Goal: Task Accomplishment & Management: Manage account settings

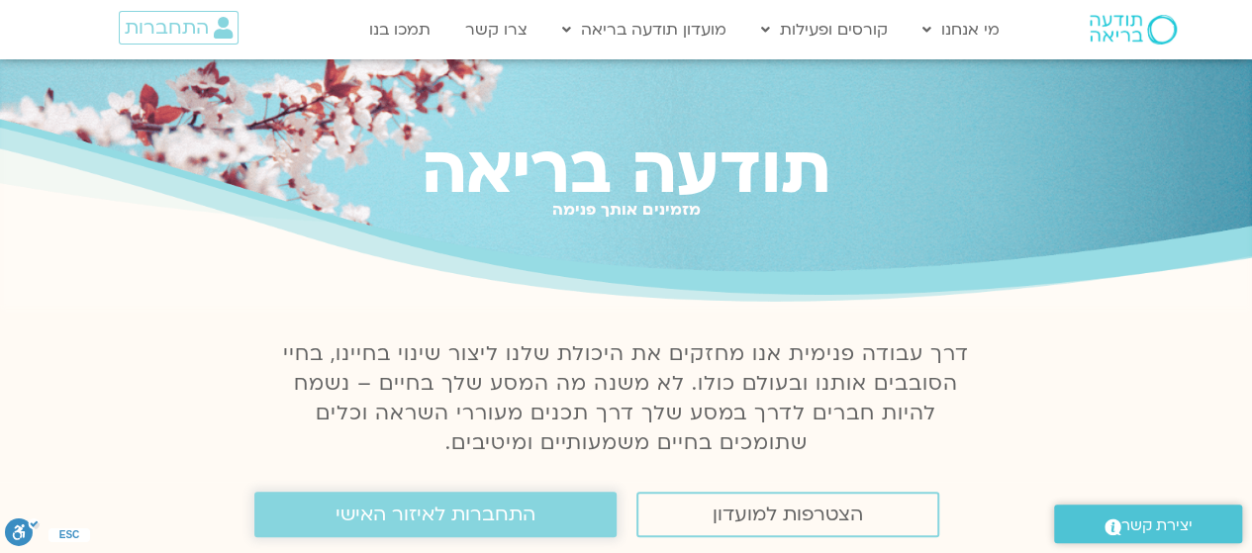
click at [485, 510] on span "התחברות לאיזור האישי" at bounding box center [436, 515] width 200 height 22
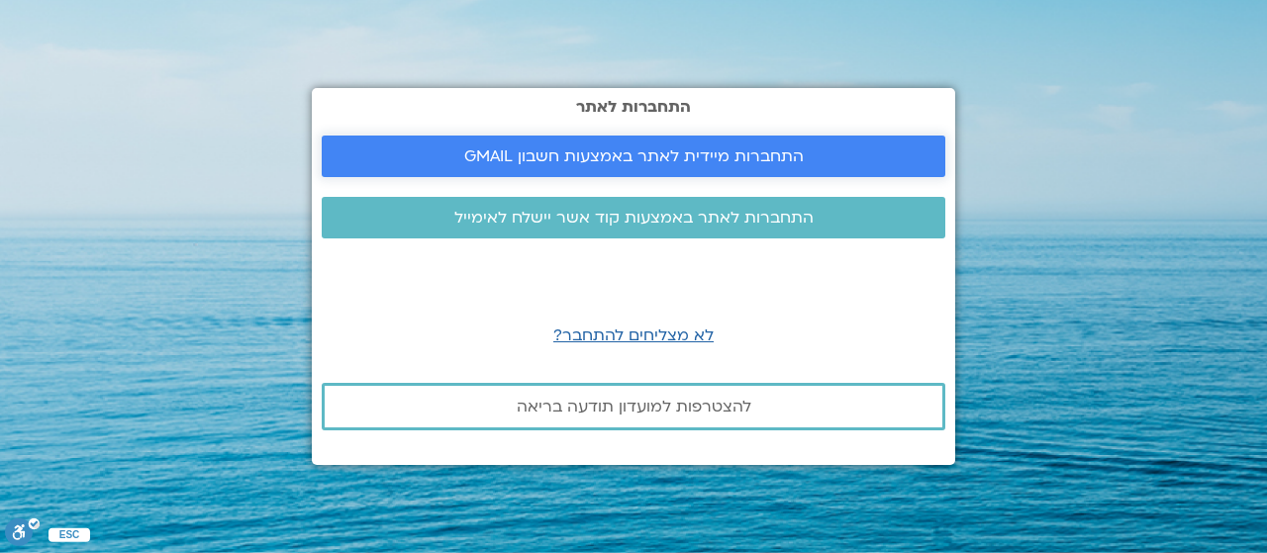
click at [718, 149] on span "התחברות מיידית לאתר באמצעות חשבון GMAIL" at bounding box center [633, 156] width 339 height 18
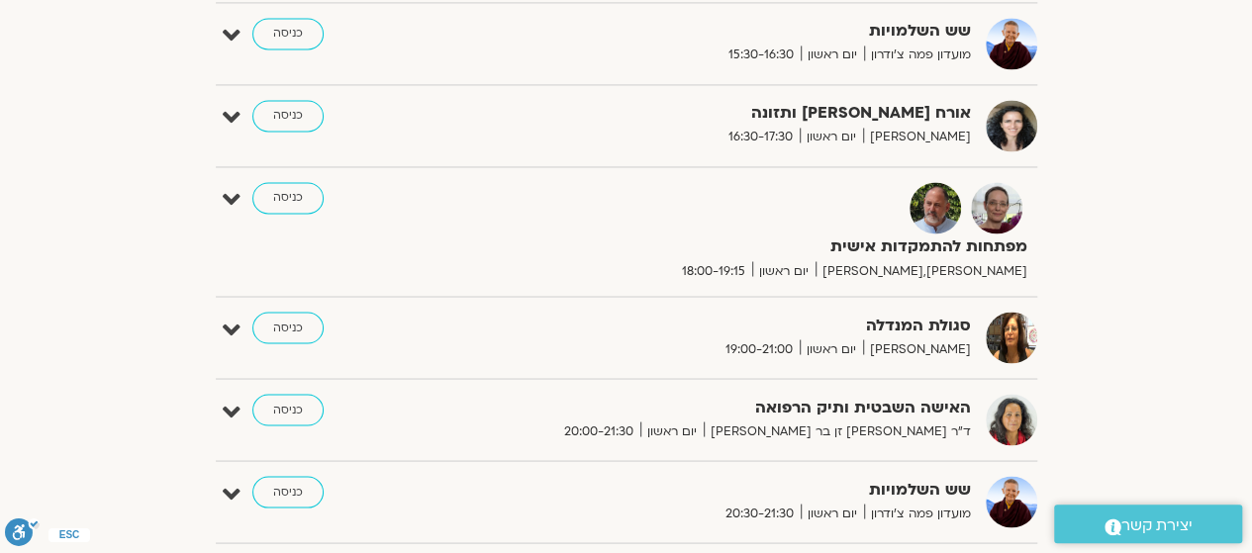
scroll to position [1618, 0]
click at [299, 188] on link "כניסה" at bounding box center [287, 197] width 71 height 32
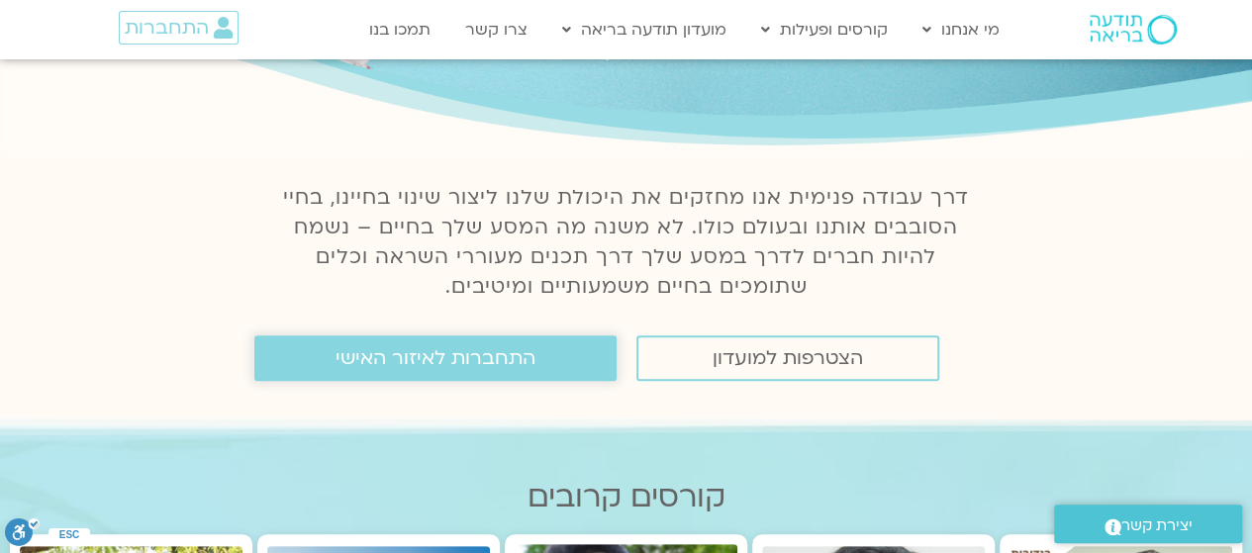
click at [497, 359] on span "התחברות לאיזור האישי" at bounding box center [436, 358] width 200 height 22
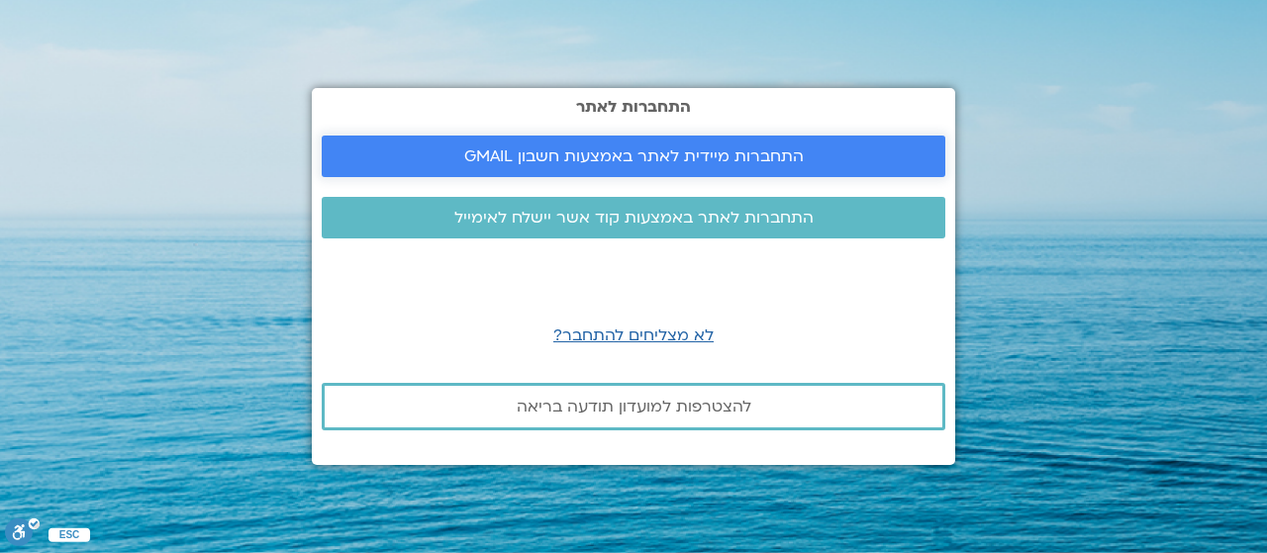
click at [621, 151] on span "התחברות מיידית לאתר באמצעות חשבון GMAIL" at bounding box center [633, 156] width 339 height 18
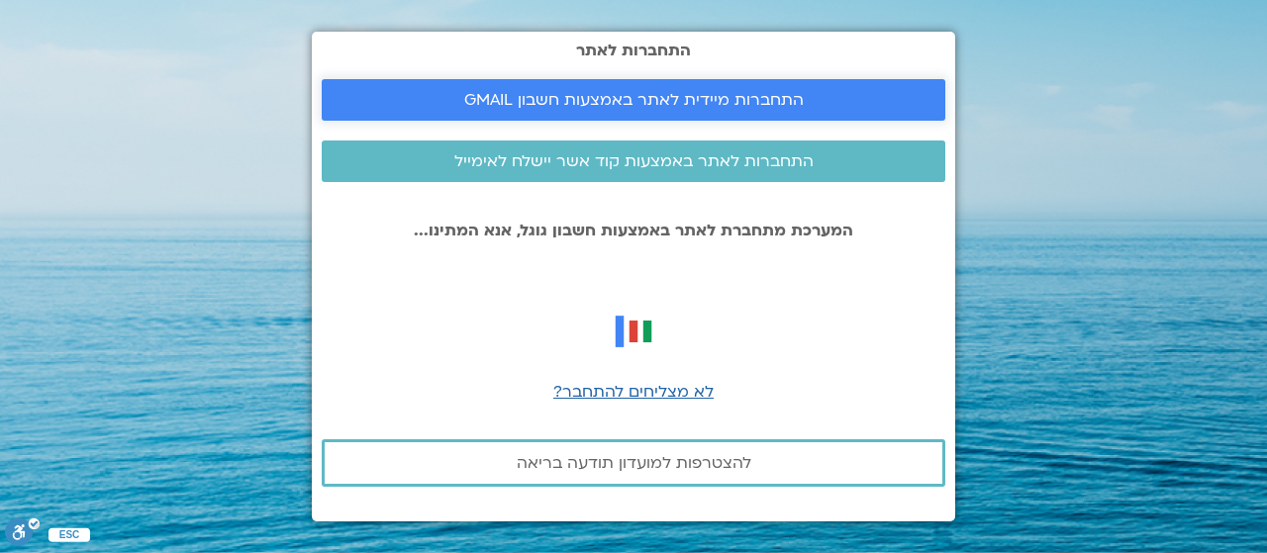
click at [669, 97] on span "התחברות מיידית לאתר באמצעות חשבון GMAIL" at bounding box center [633, 100] width 339 height 18
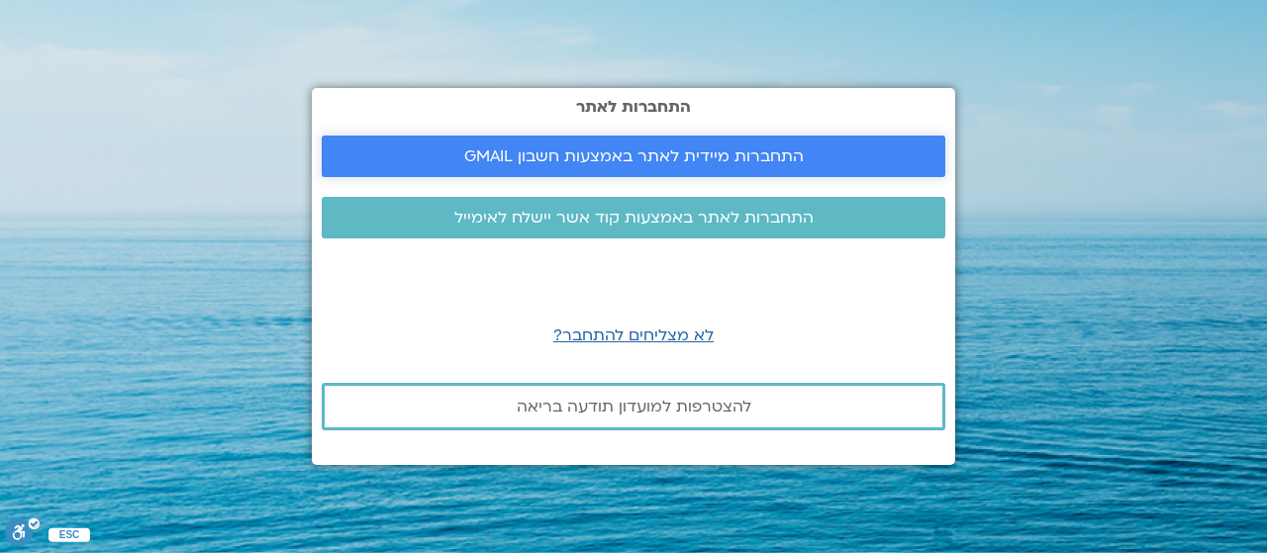
click at [673, 149] on span "התחברות מיידית לאתר באמצעות חשבון GMAIL" at bounding box center [633, 156] width 339 height 18
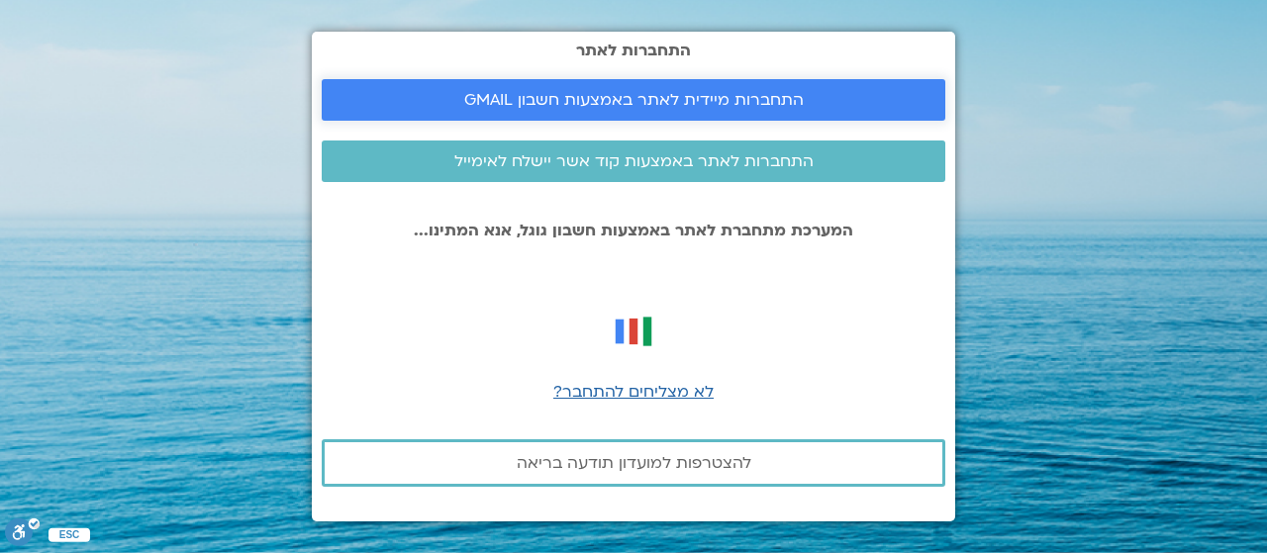
click at [531, 104] on span "התחברות מיידית לאתר באמצעות חשבון GMAIL" at bounding box center [633, 100] width 339 height 18
